Goal: Task Accomplishment & Management: Complete application form

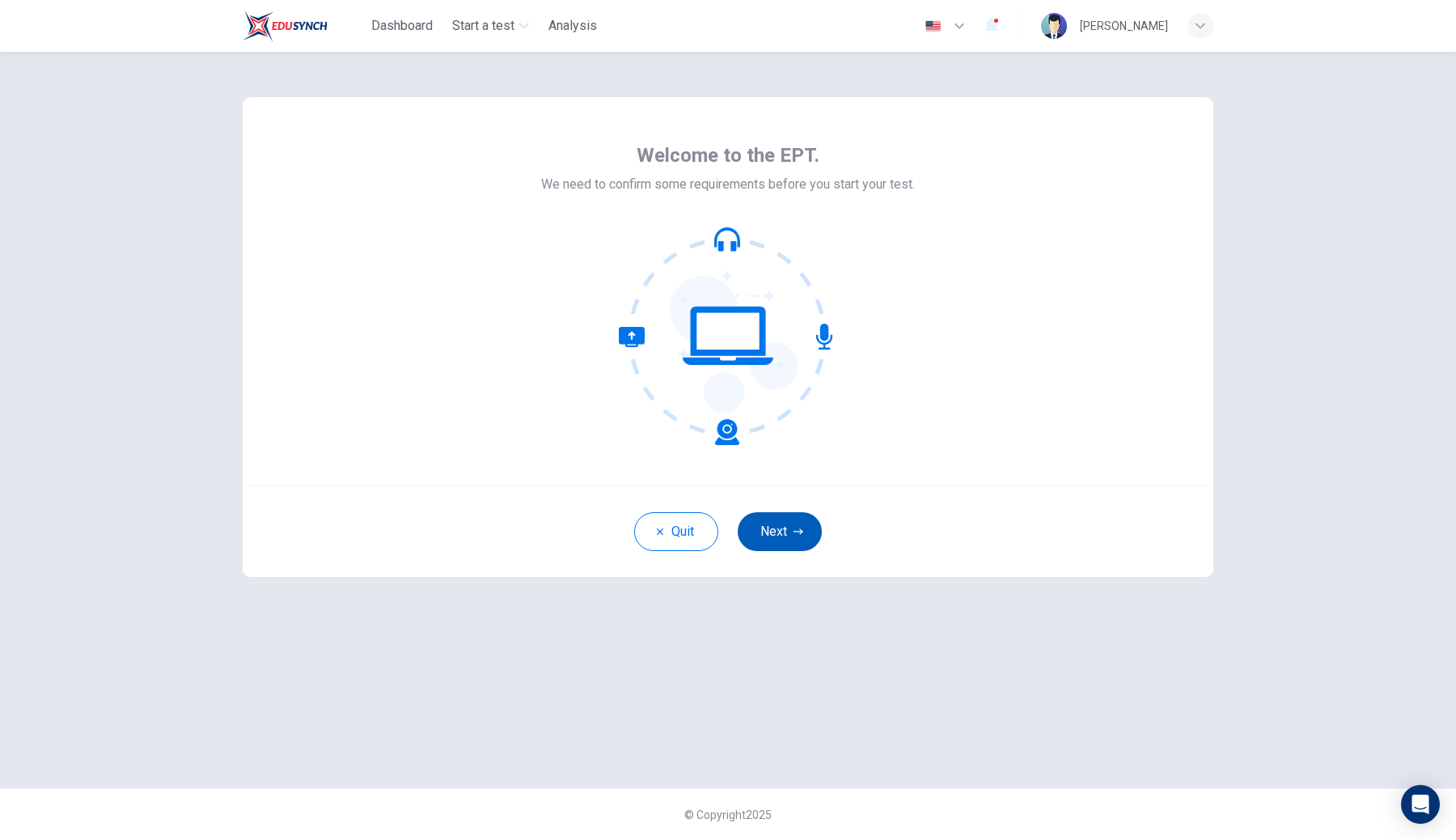
click at [788, 525] on button "Next" at bounding box center [779, 532] width 84 height 39
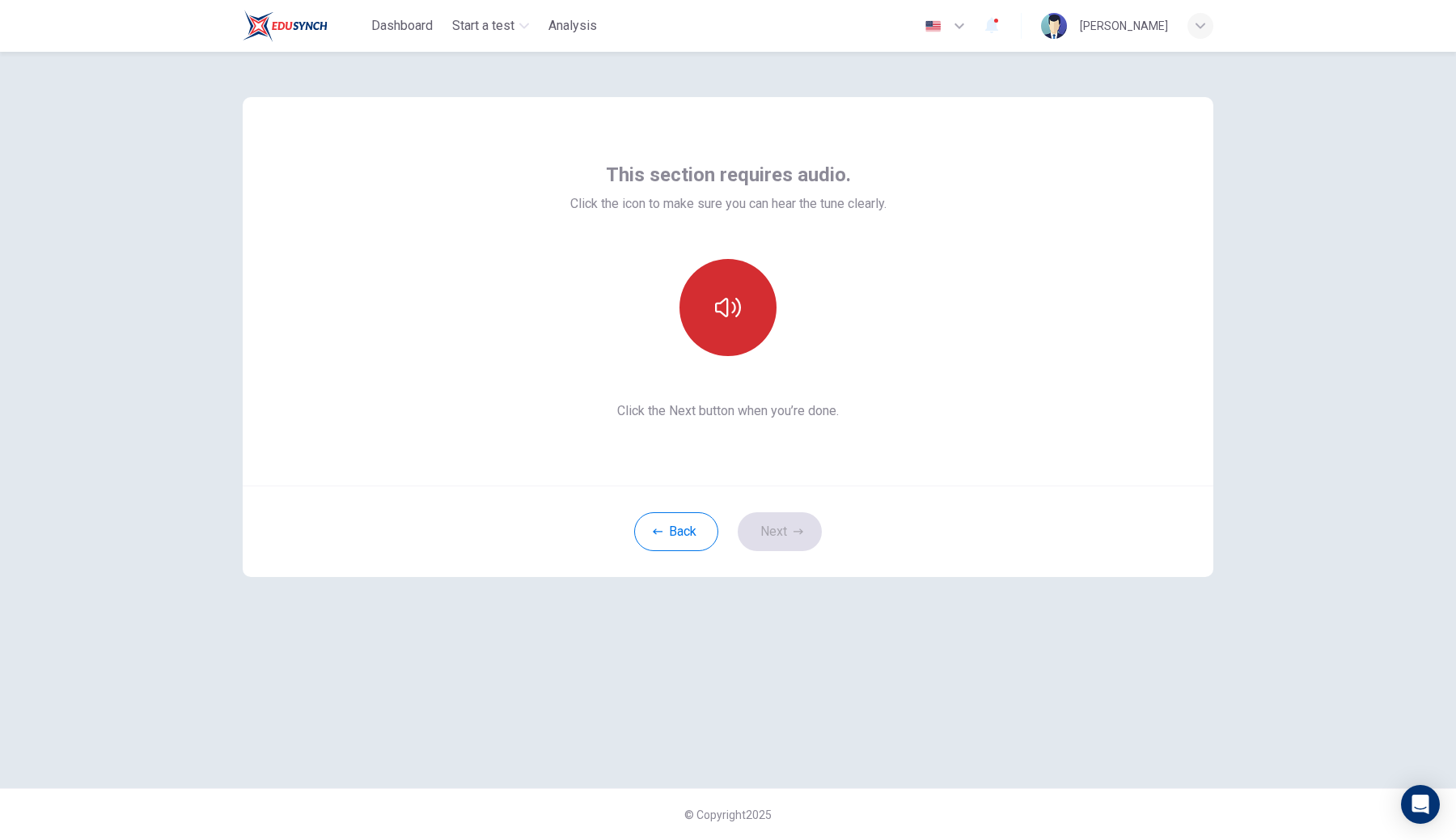
click at [731, 306] on icon "button" at bounding box center [727, 307] width 26 height 26
click at [747, 532] on button "Next" at bounding box center [779, 532] width 84 height 39
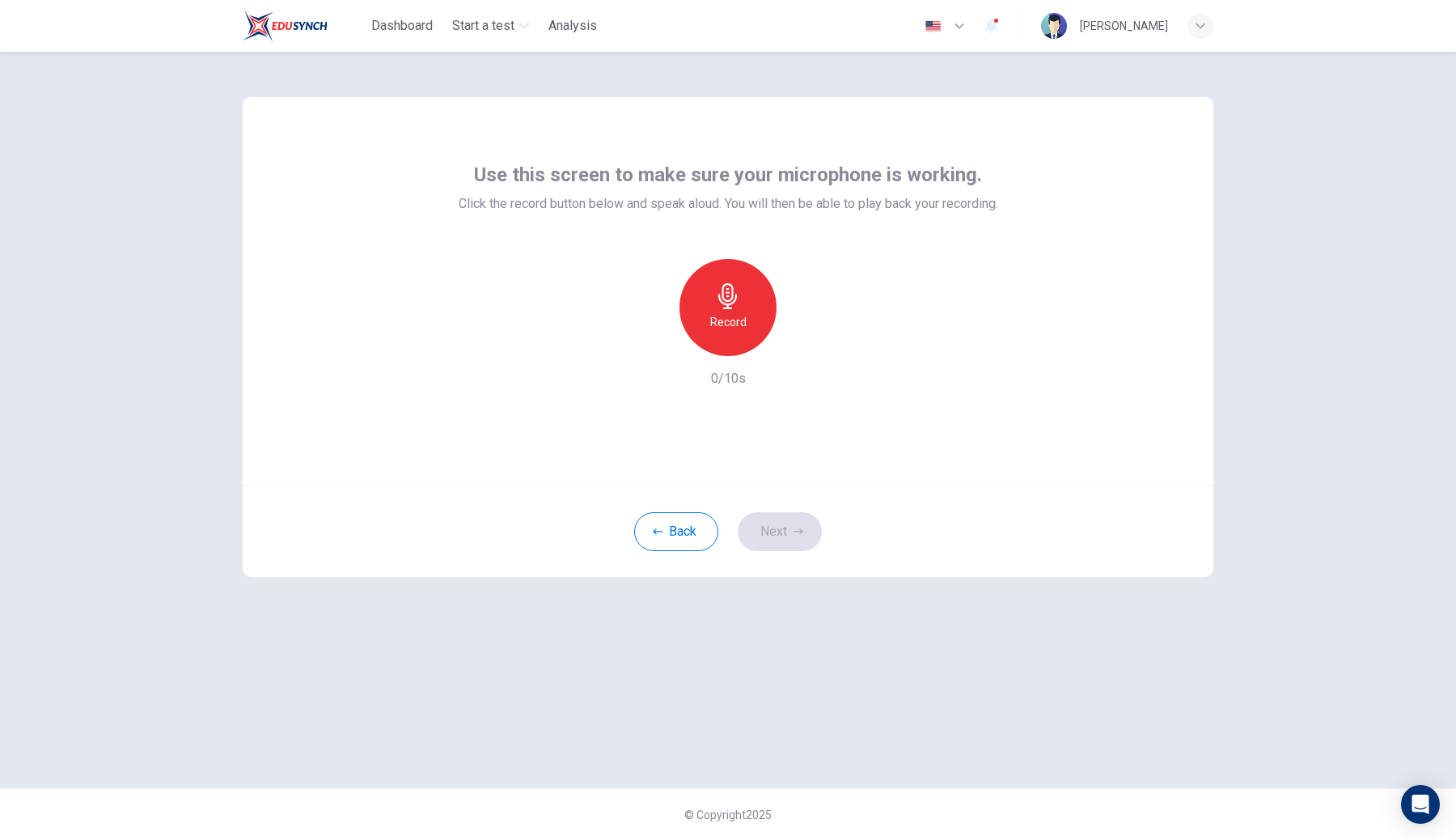
click at [722, 252] on div "Use this screen to make sure your microphone is working. Click the record butto…" at bounding box center [728, 274] width 539 height 226
click at [723, 290] on icon "button" at bounding box center [727, 296] width 26 height 26
click at [777, 533] on button "Next" at bounding box center [779, 532] width 84 height 39
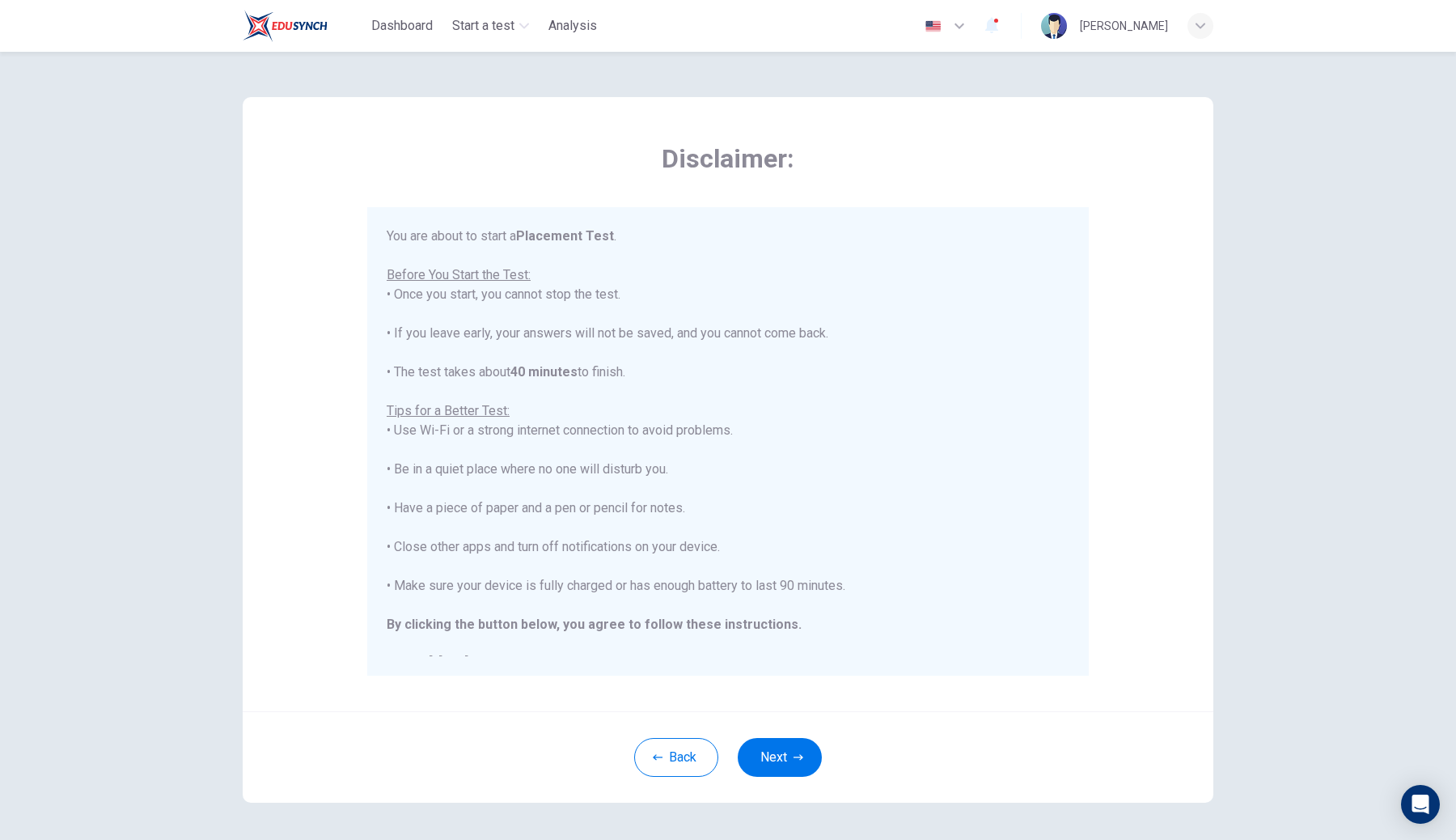
scroll to position [19, 0]
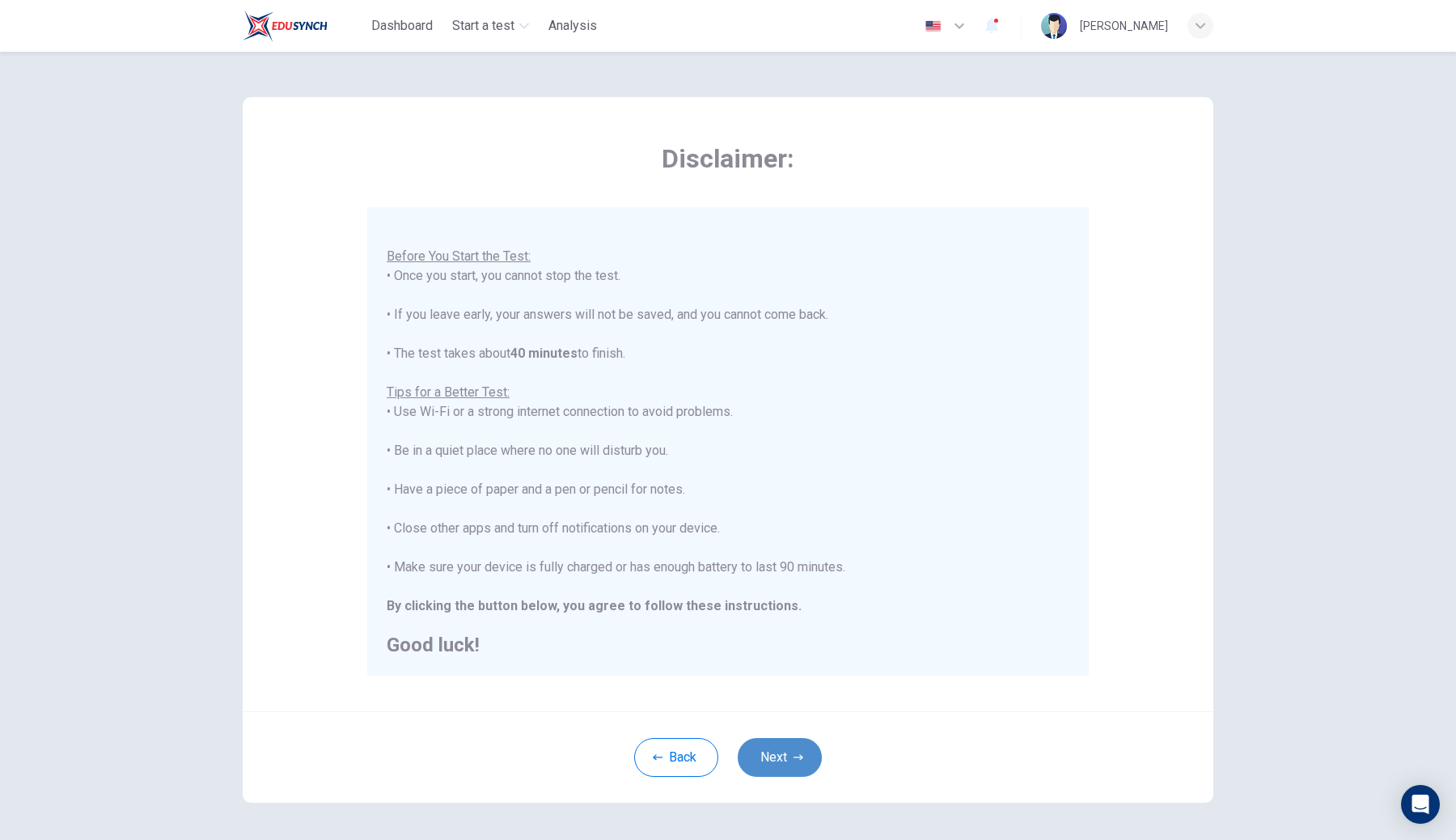
click at [777, 752] on button "Next" at bounding box center [779, 757] width 84 height 39
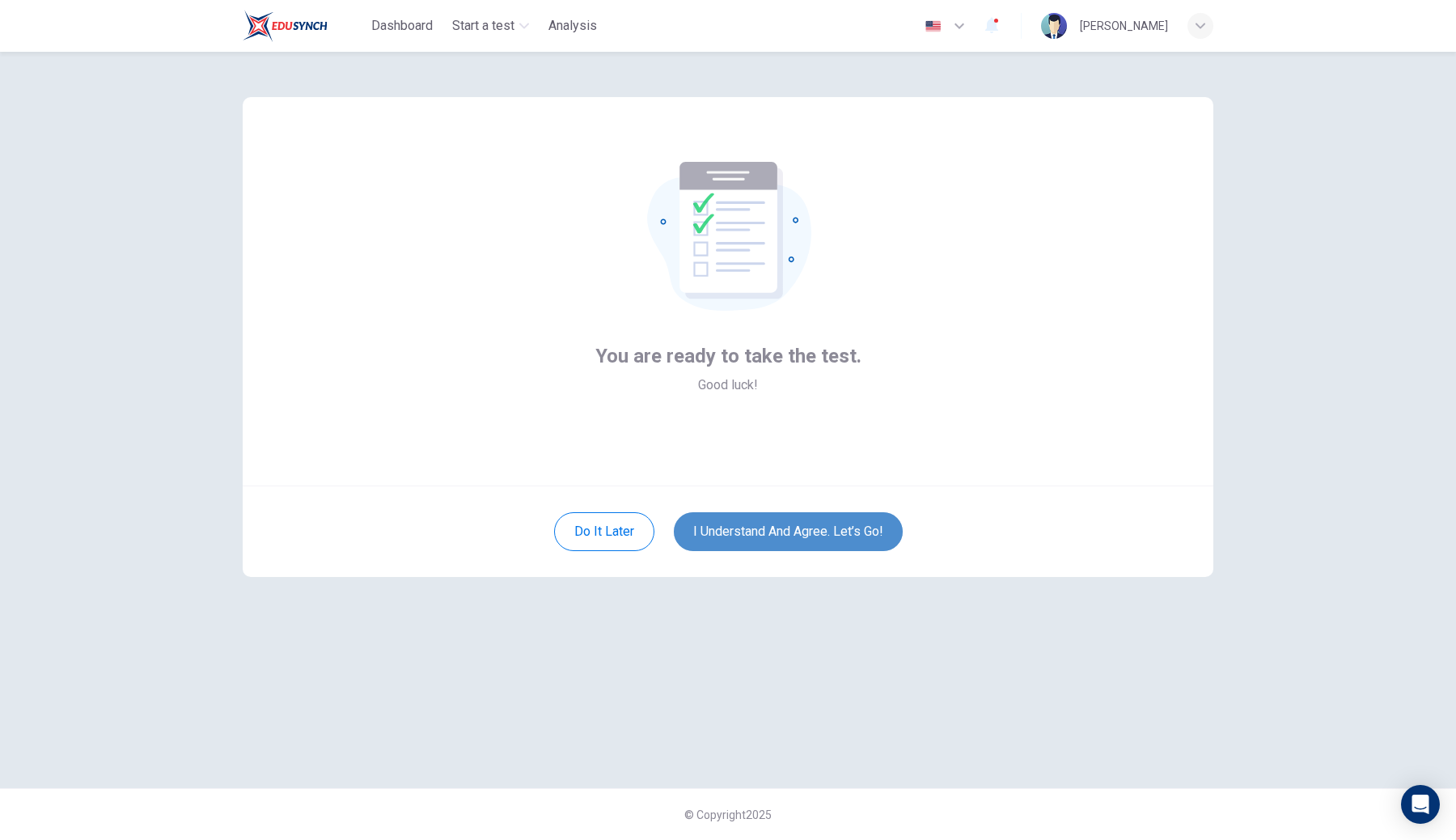
click at [784, 522] on button "I understand and agree. Let’s go!" at bounding box center [788, 532] width 229 height 39
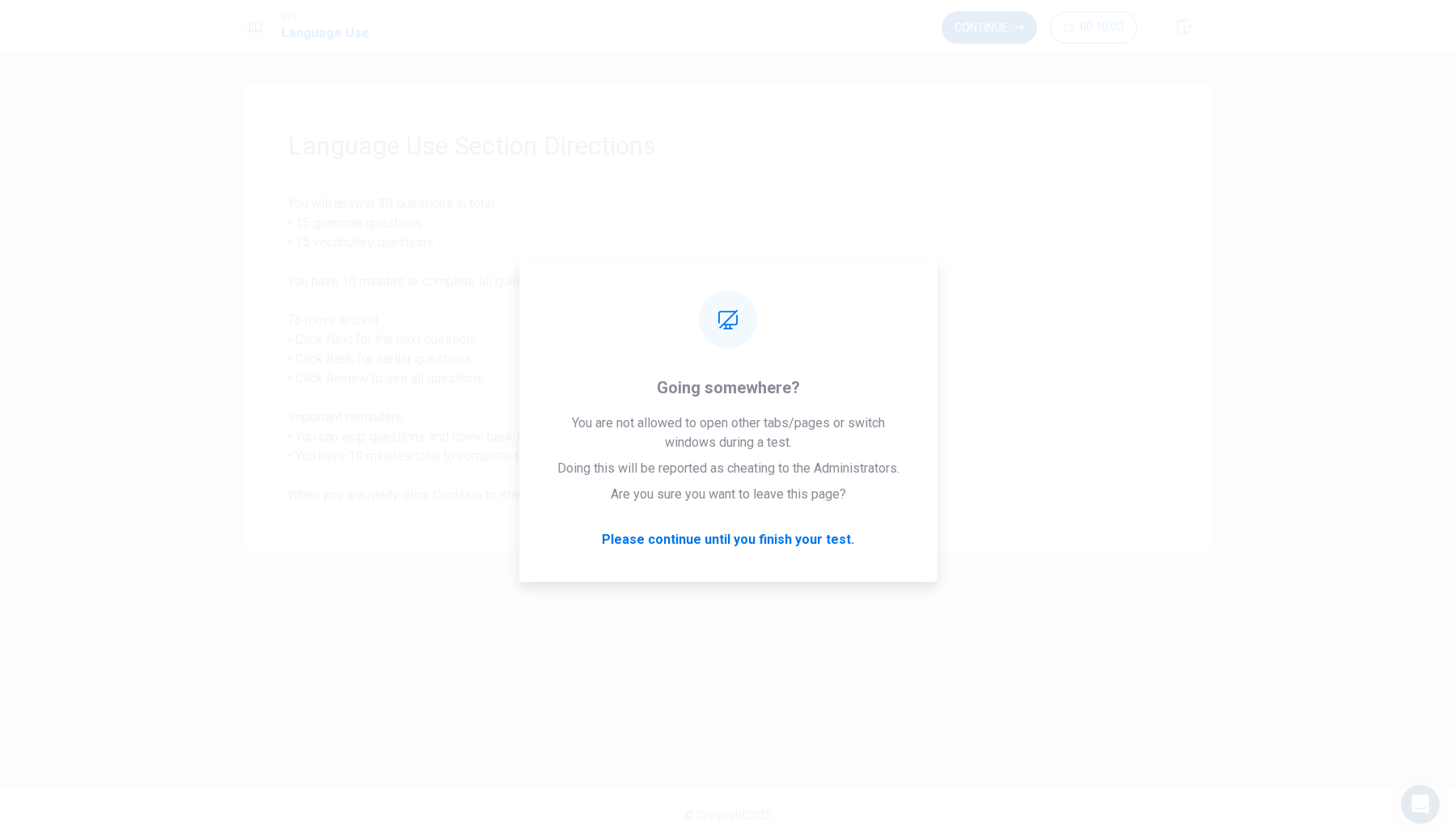
click at [1002, 41] on button "Continue" at bounding box center [989, 27] width 96 height 32
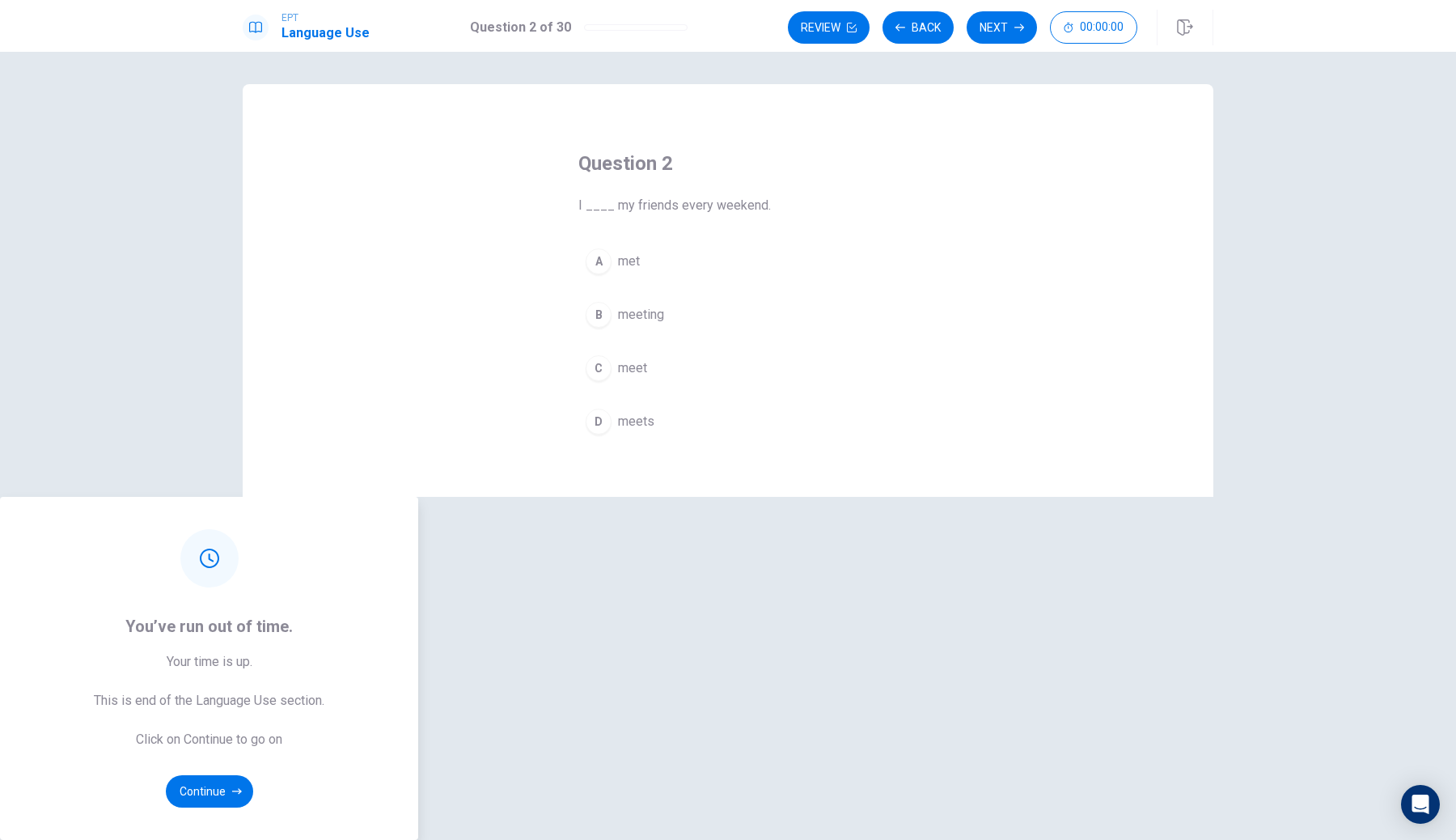
click at [1010, 497] on div "You’ve run out of time. Your time is up. This is end of the Language Use sectio…" at bounding box center [728, 668] width 1456 height 343
click at [253, 775] on button "Continue" at bounding box center [209, 791] width 87 height 32
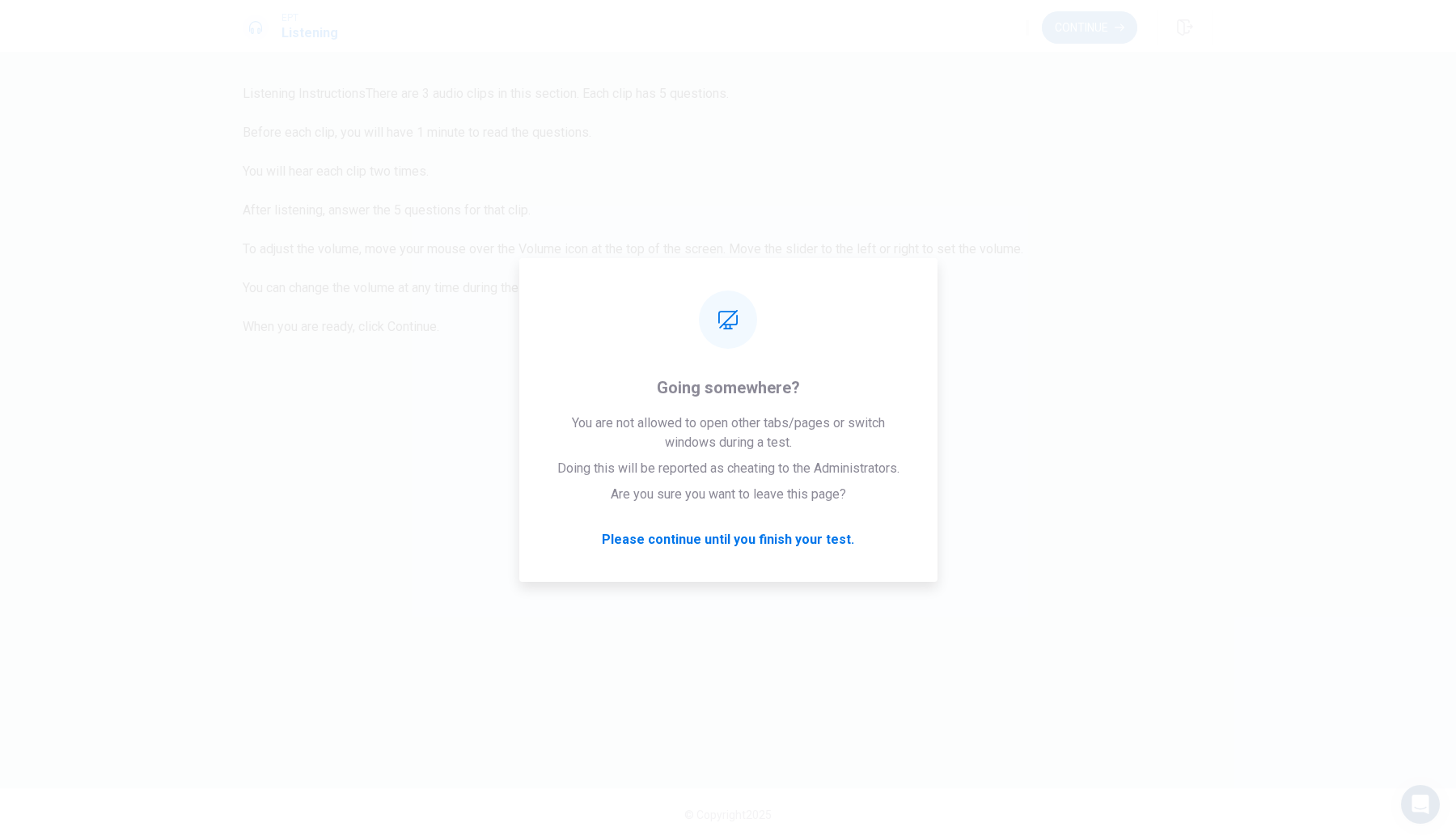
click at [1102, 29] on button "Continue" at bounding box center [1089, 27] width 96 height 32
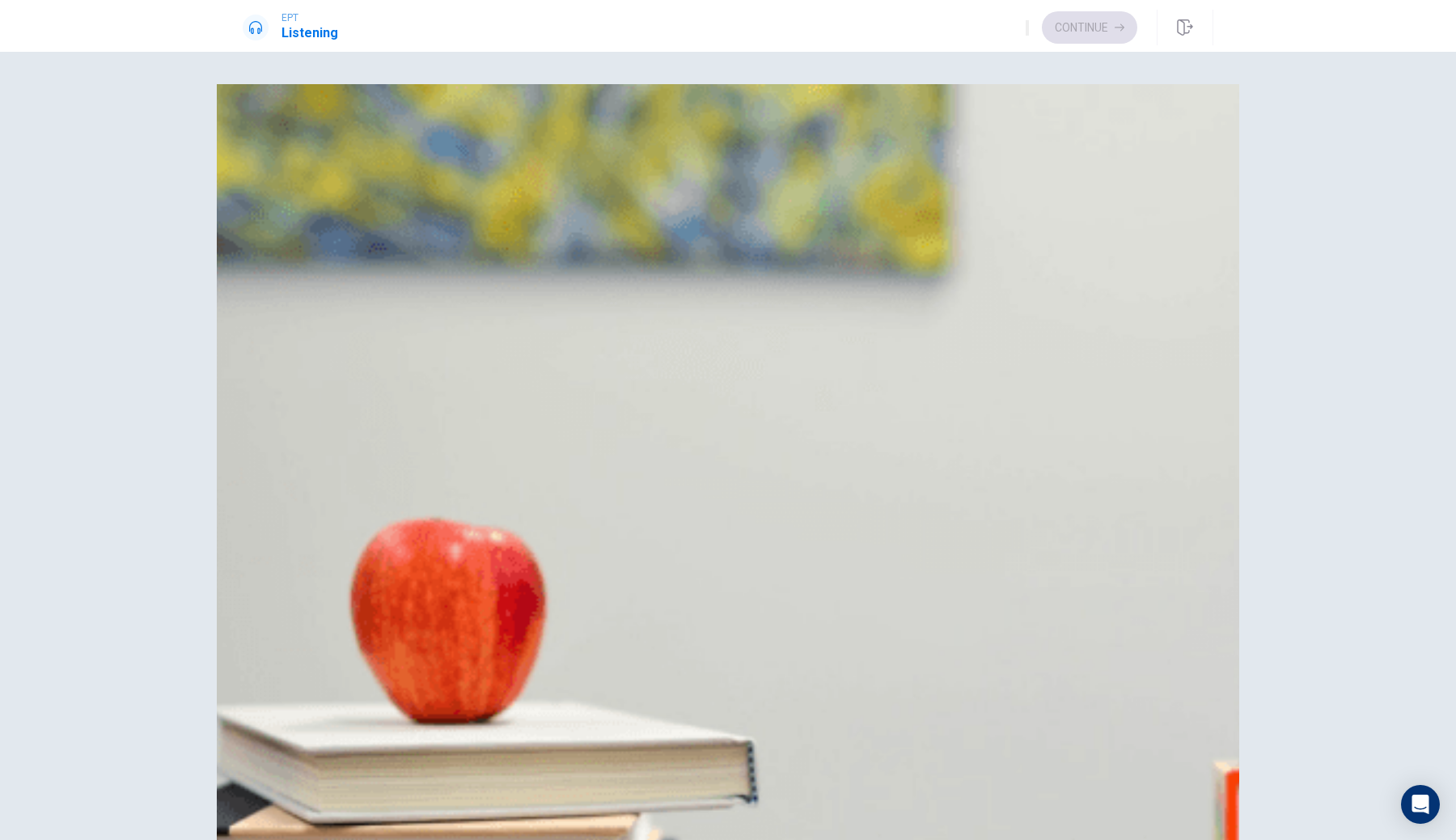
click at [769, 183] on button "A Two nights" at bounding box center [728, 163] width 970 height 41
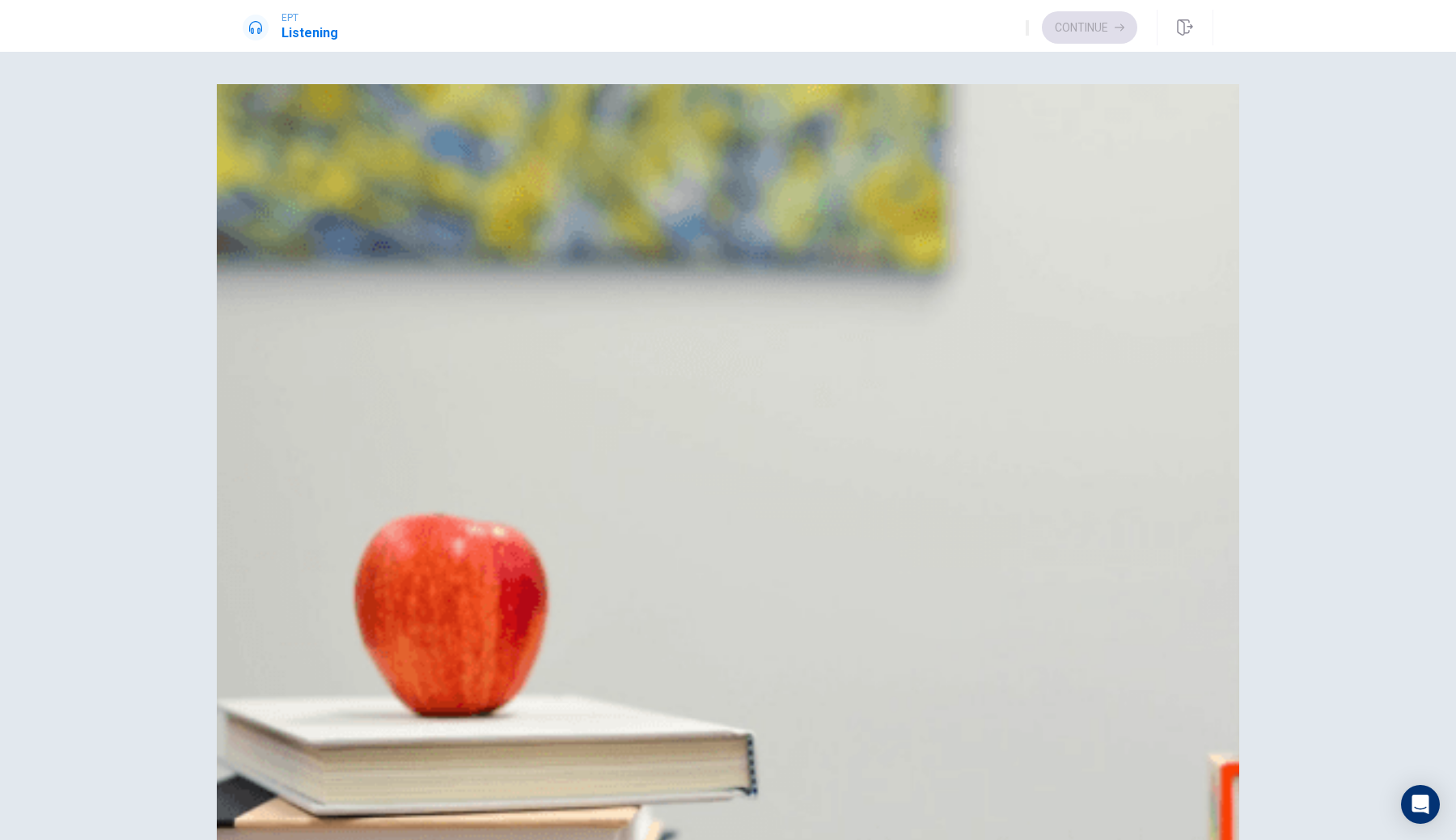
type input "2"
